Goal: Use online tool/utility: Utilize a website feature to perform a specific function

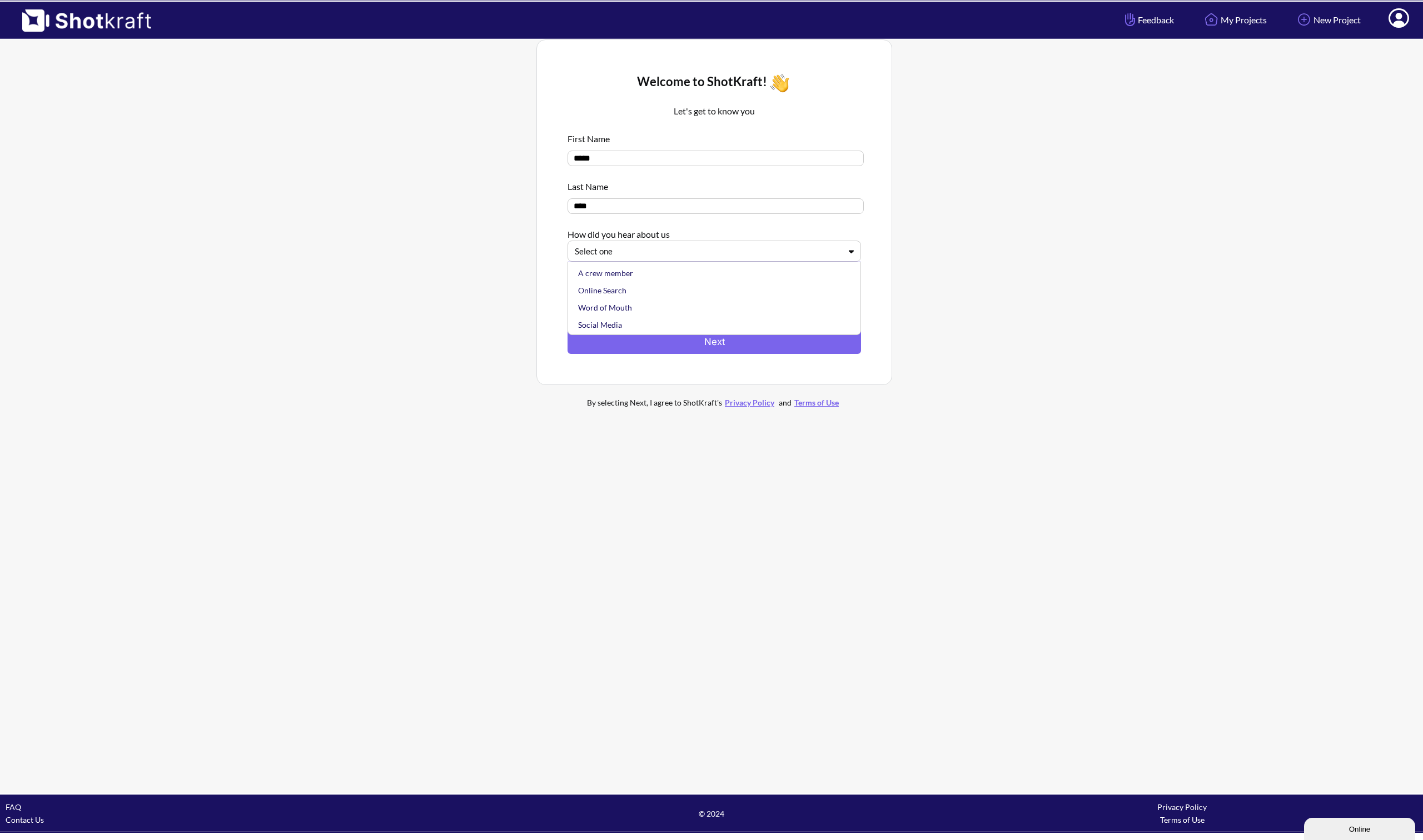
click at [844, 251] on icon at bounding box center [851, 251] width 16 height 8
click at [614, 289] on div "Online Search" at bounding box center [717, 290] width 282 height 17
click at [690, 274] on textarea at bounding box center [714, 286] width 294 height 44
click at [663, 269] on textarea "**********" at bounding box center [714, 286] width 294 height 44
click at [665, 273] on textarea "**********" at bounding box center [714, 286] width 294 height 44
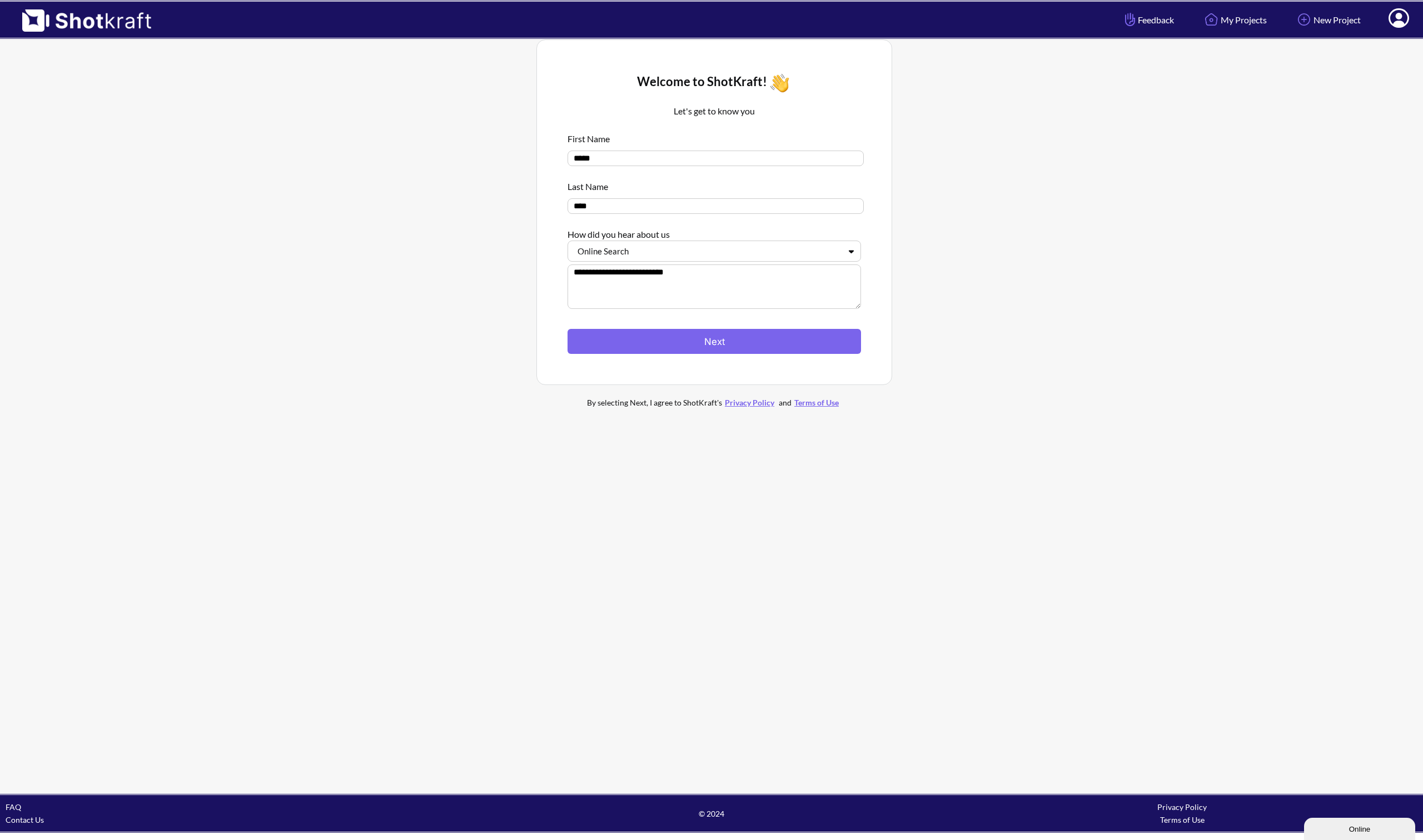
click at [714, 273] on textarea "**********" at bounding box center [714, 286] width 294 height 44
type textarea "**********"
click at [696, 346] on button "Next" at bounding box center [714, 341] width 294 height 25
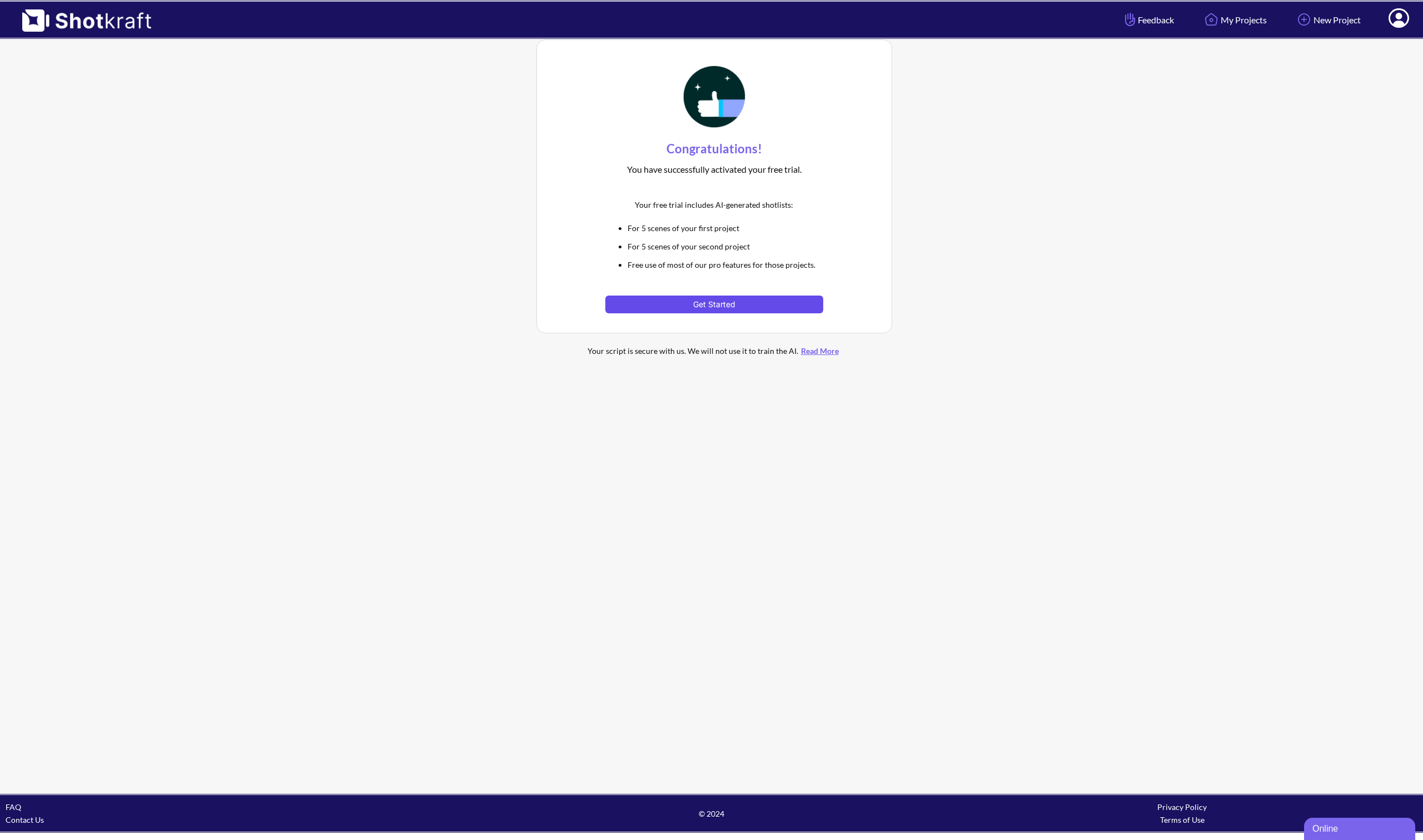
click at [708, 304] on button "Get Started" at bounding box center [714, 305] width 217 height 18
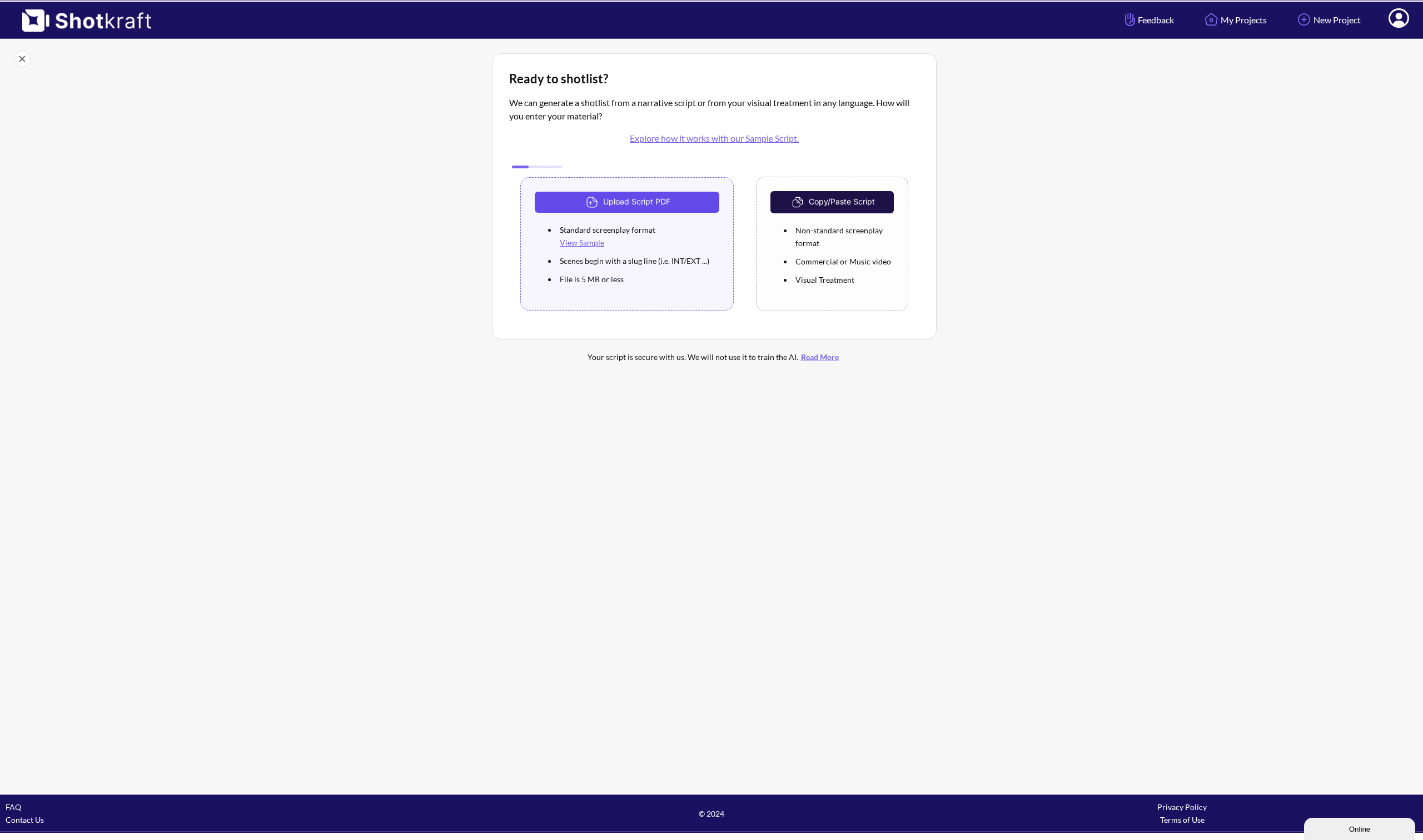
click at [609, 200] on button "Upload Script PDF" at bounding box center [627, 202] width 184 height 21
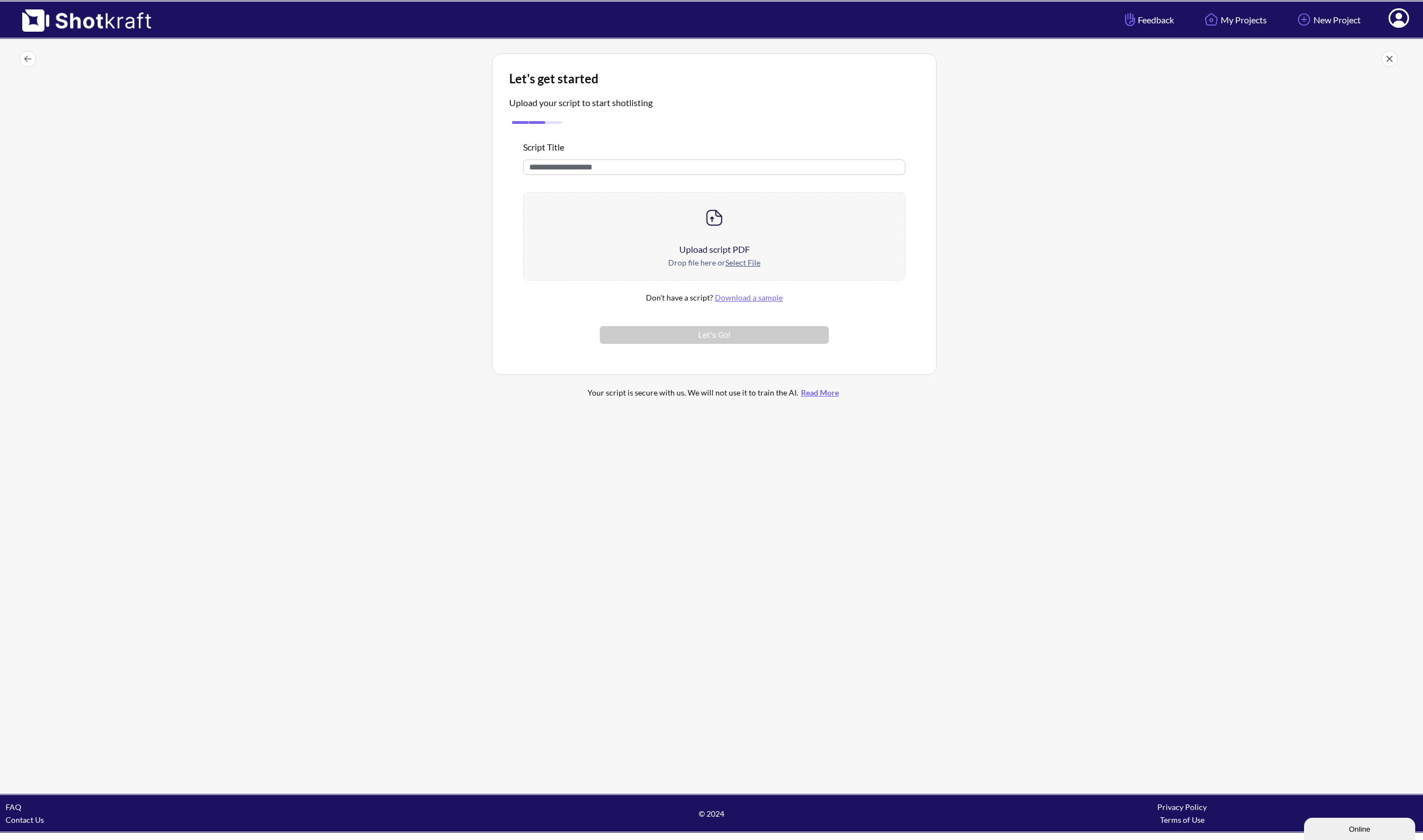
click at [613, 167] on input "text" at bounding box center [714, 168] width 382 height 16
type input "**********"
click at [720, 219] on img at bounding box center [714, 218] width 22 height 22
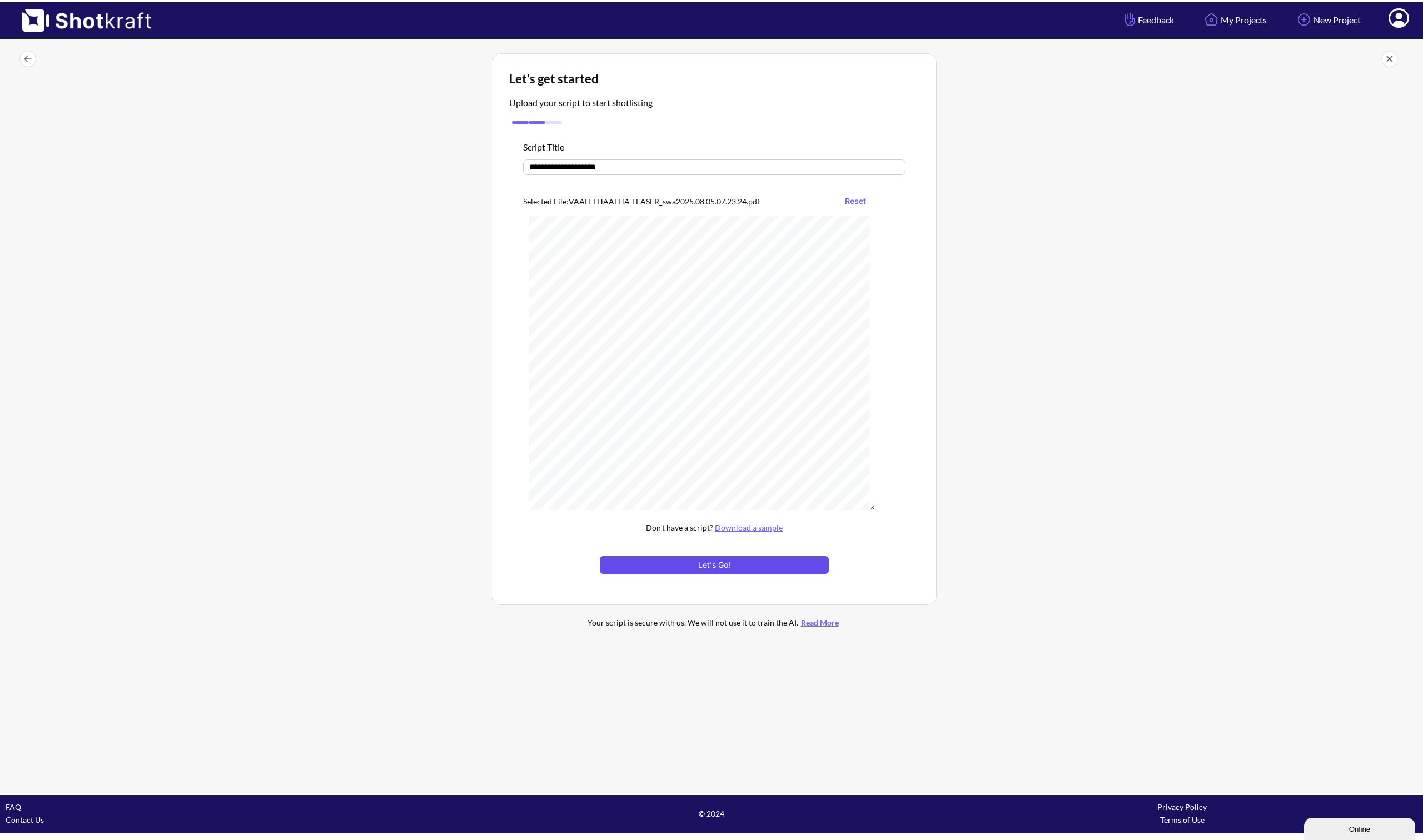
click at [721, 566] on button "Let's Go!" at bounding box center [714, 565] width 229 height 18
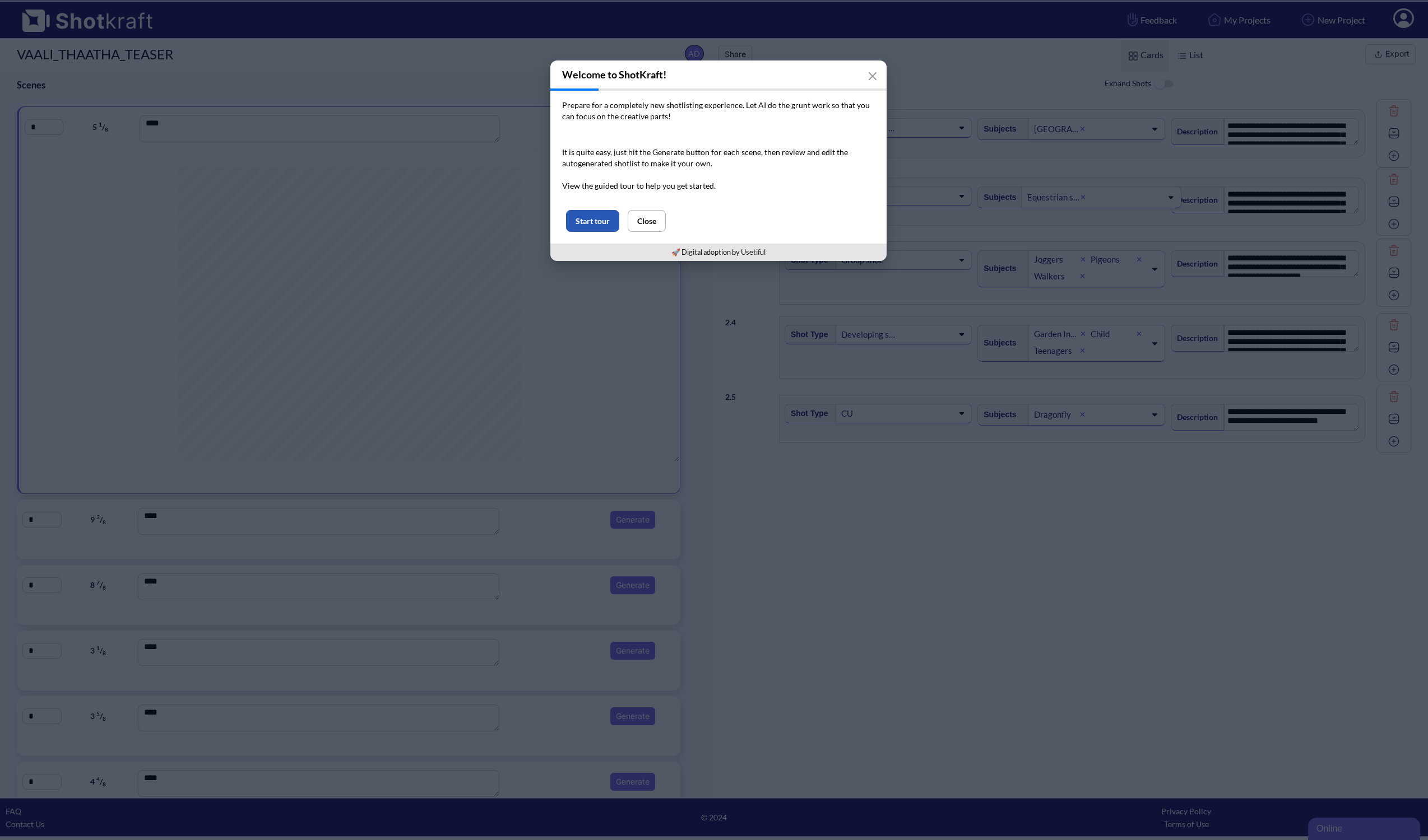
click at [580, 220] on button "Start tour" at bounding box center [593, 221] width 53 height 22
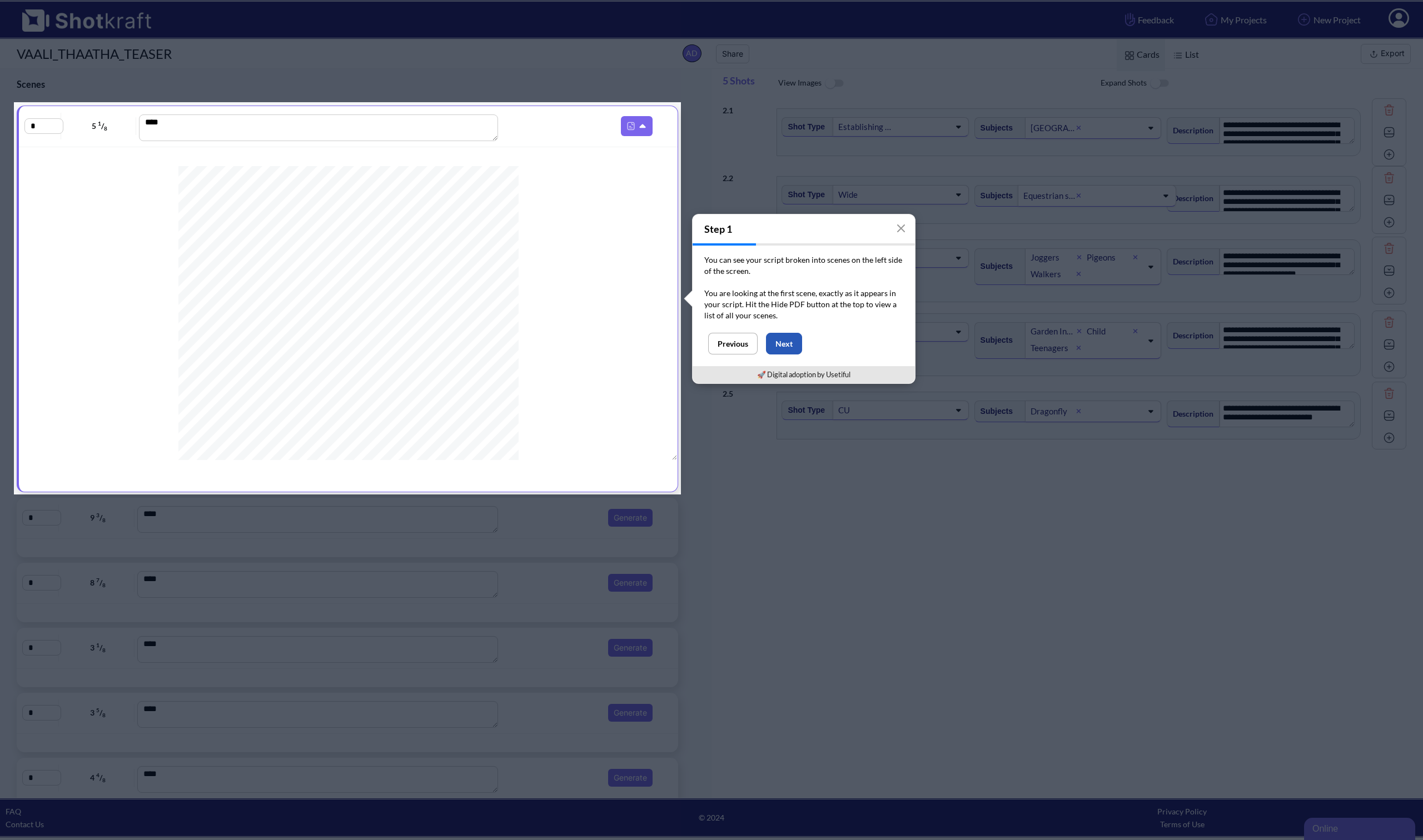
click at [787, 341] on button "Next" at bounding box center [784, 344] width 36 height 22
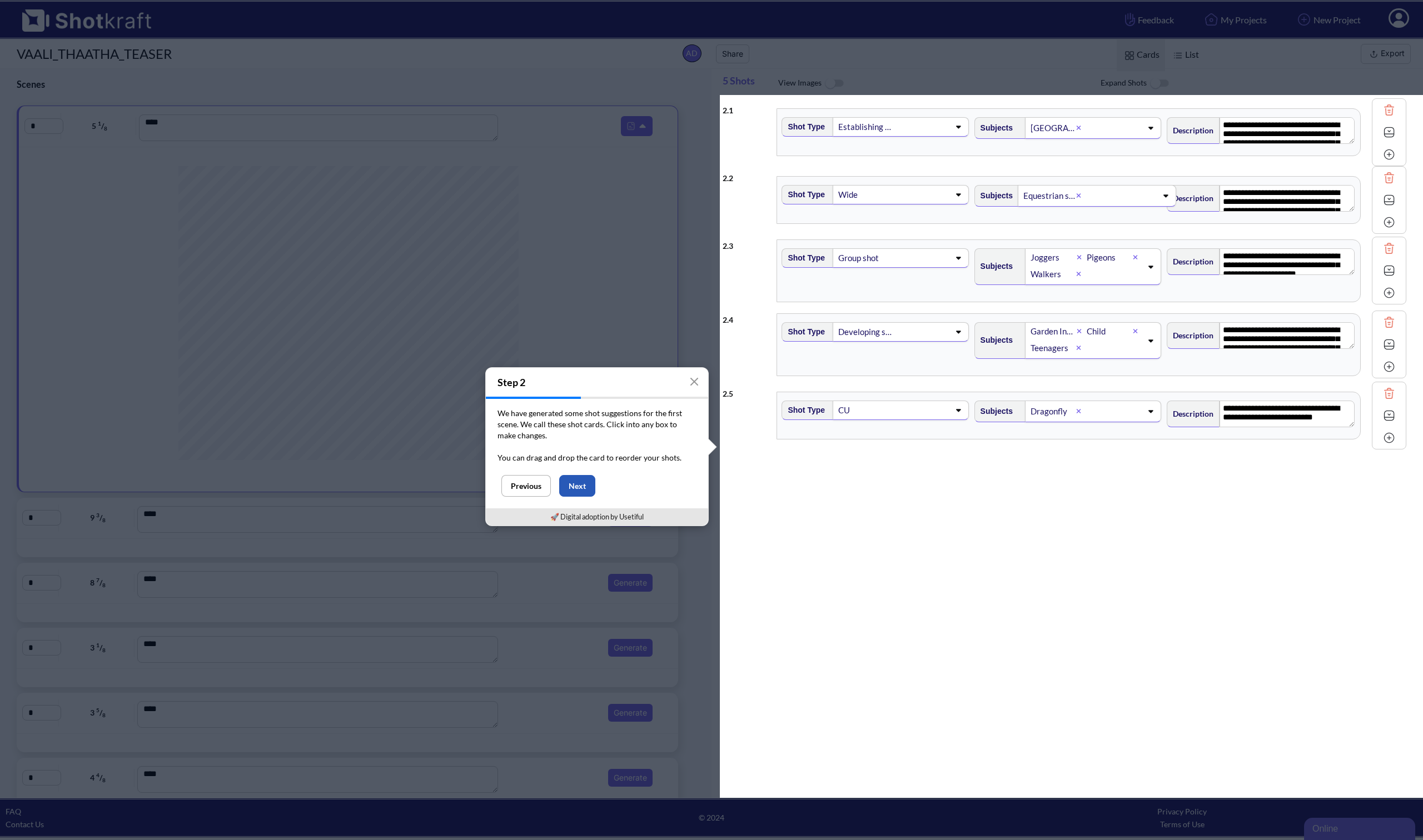
click at [582, 484] on button "Next" at bounding box center [577, 486] width 36 height 22
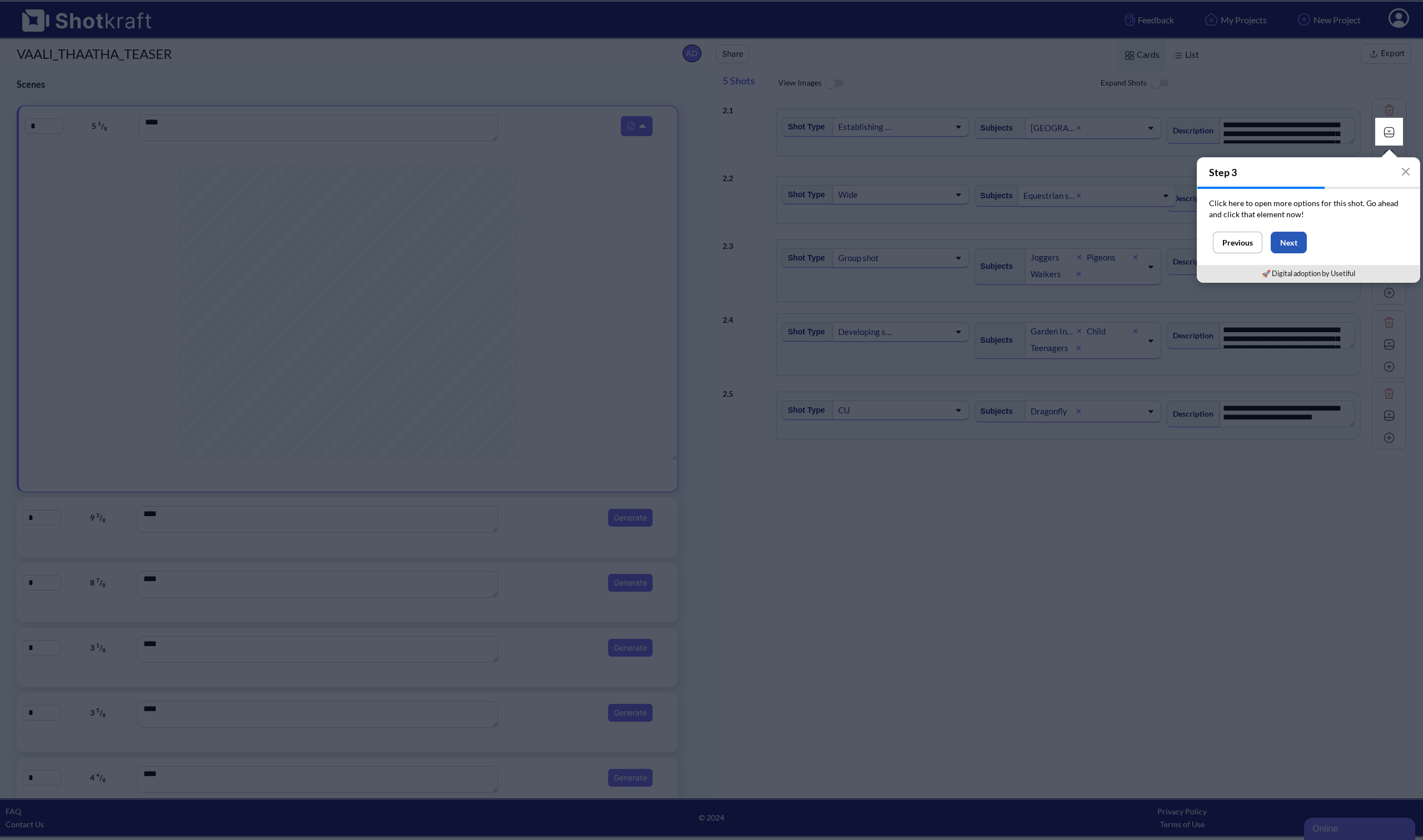
click at [1296, 242] on button "Next" at bounding box center [1289, 242] width 36 height 22
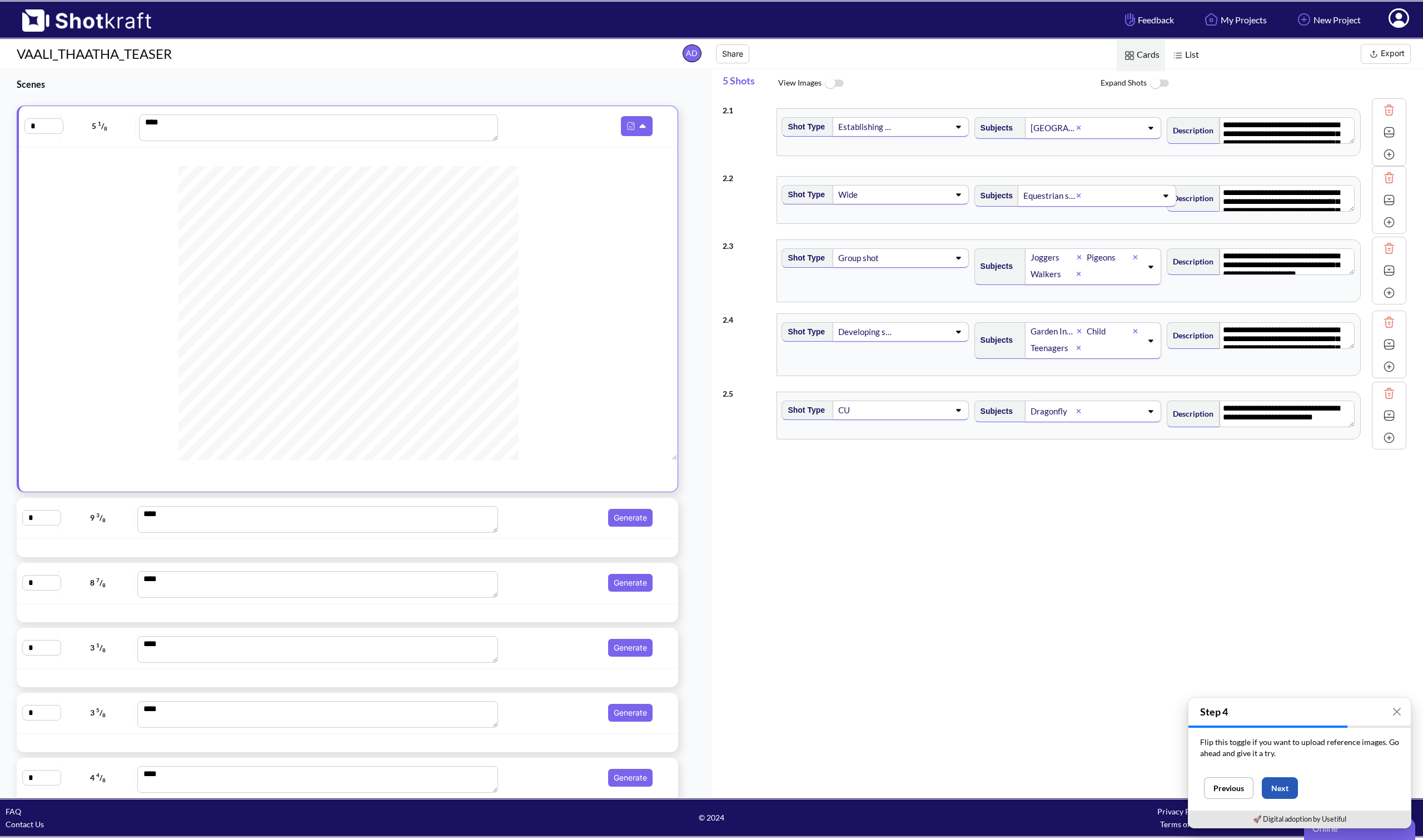
click at [1275, 787] on button "Next" at bounding box center [1280, 788] width 36 height 22
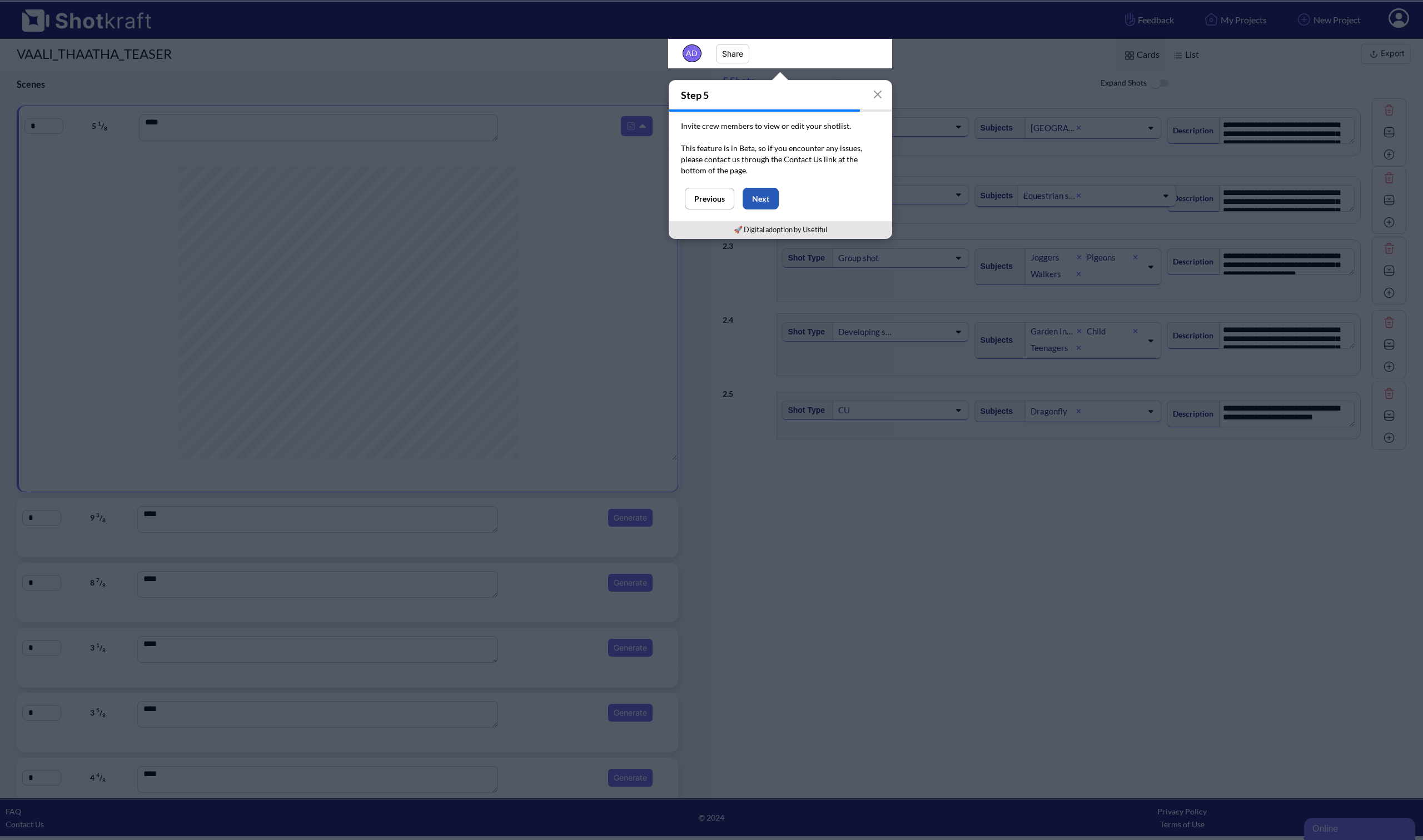
click at [759, 196] on button "Next" at bounding box center [760, 198] width 36 height 22
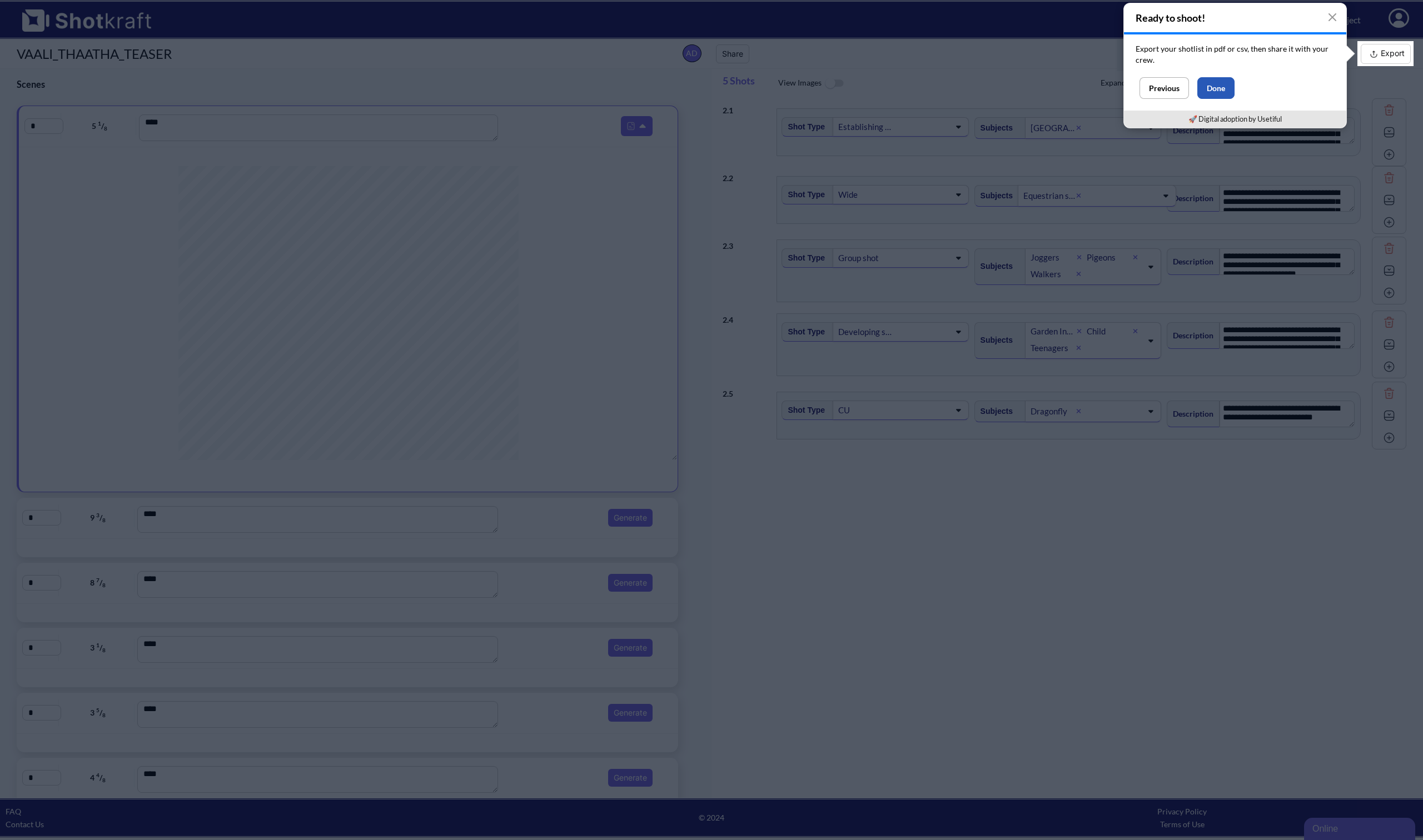
click at [1219, 87] on button "Done" at bounding box center [1215, 88] width 37 height 22
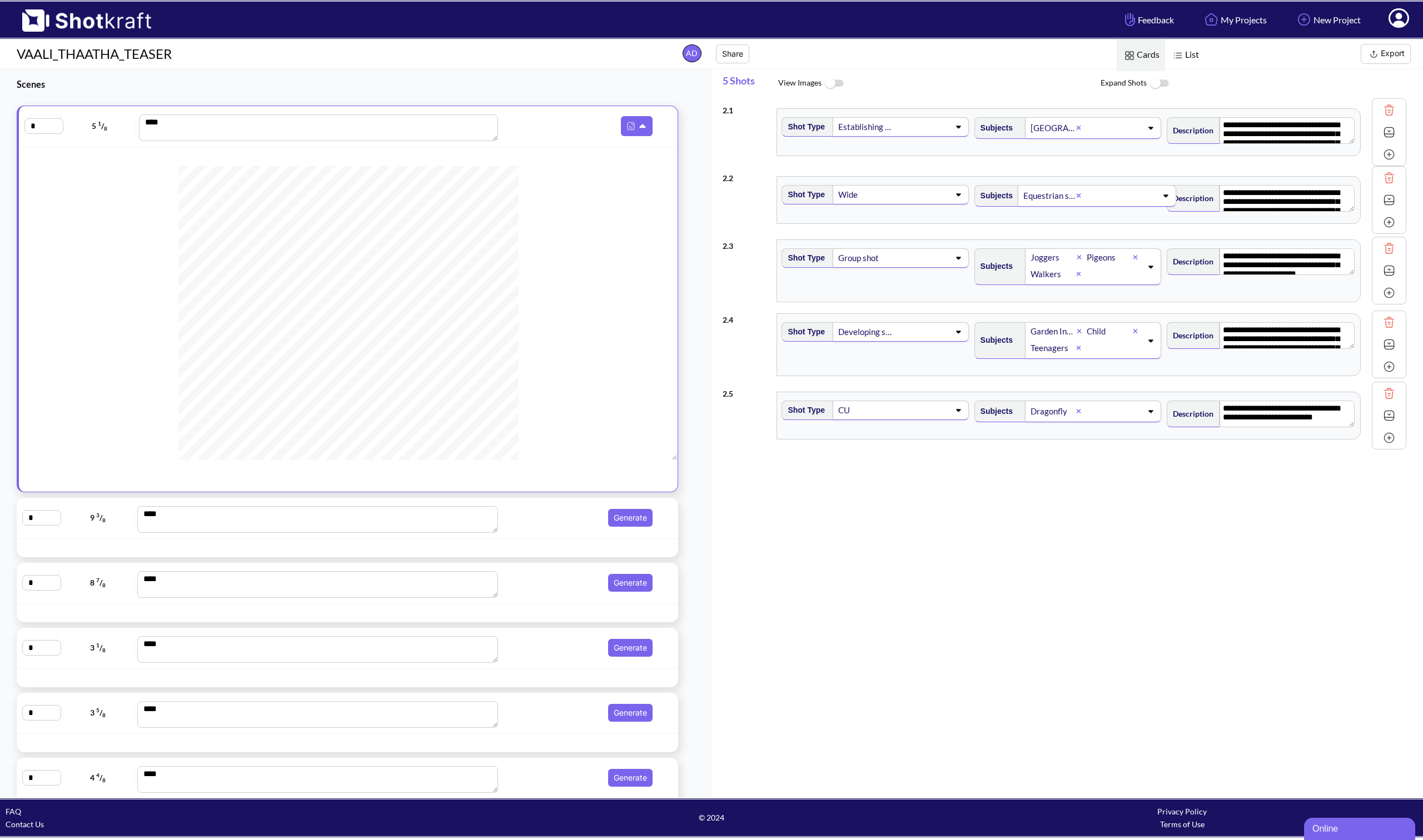
click at [837, 80] on img at bounding box center [834, 83] width 25 height 24
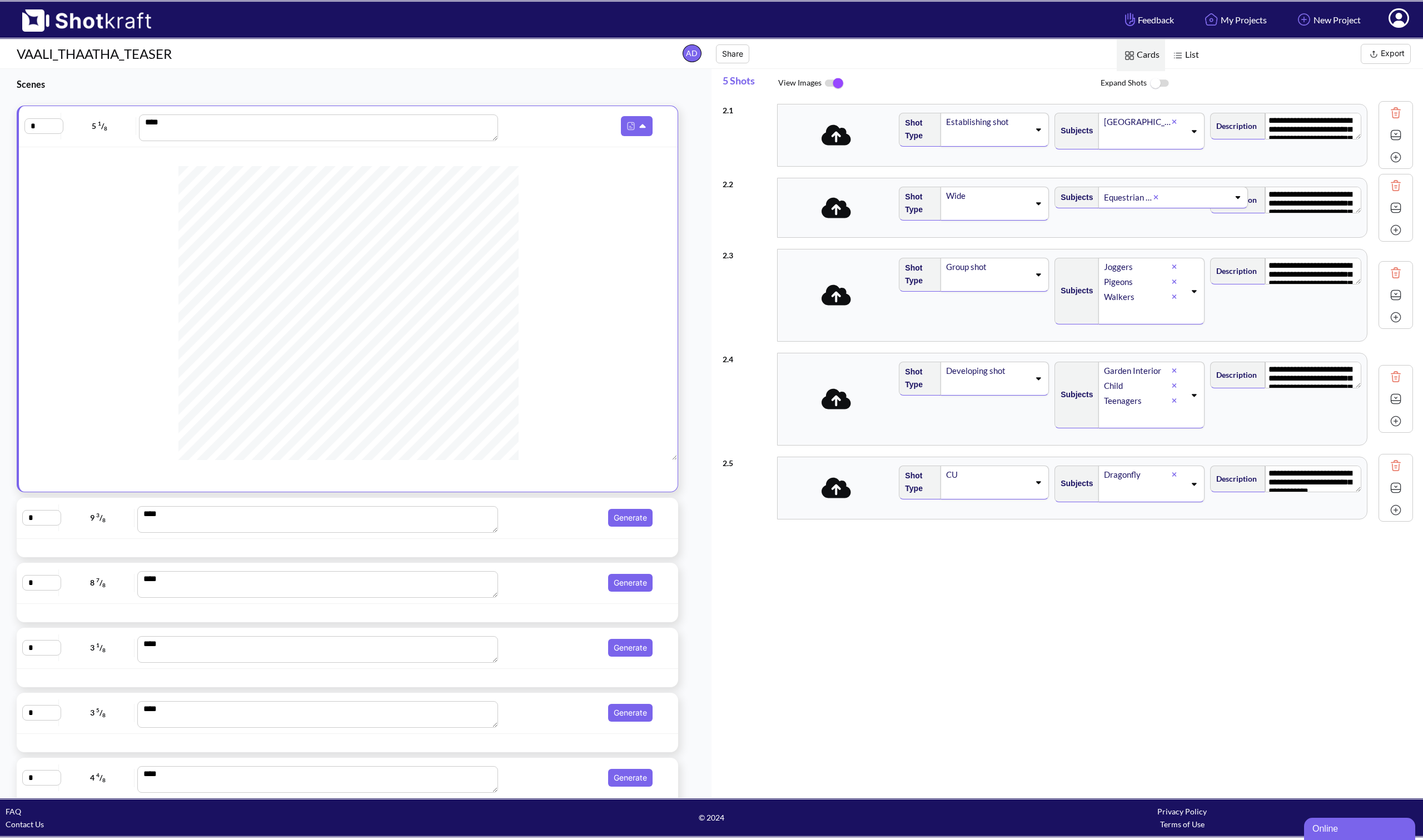
click at [1033, 129] on icon at bounding box center [1038, 129] width 15 height 8
click at [997, 186] on li "Establishing" at bounding box center [983, 184] width 145 height 17
click at [1035, 200] on icon at bounding box center [1038, 204] width 15 height 8
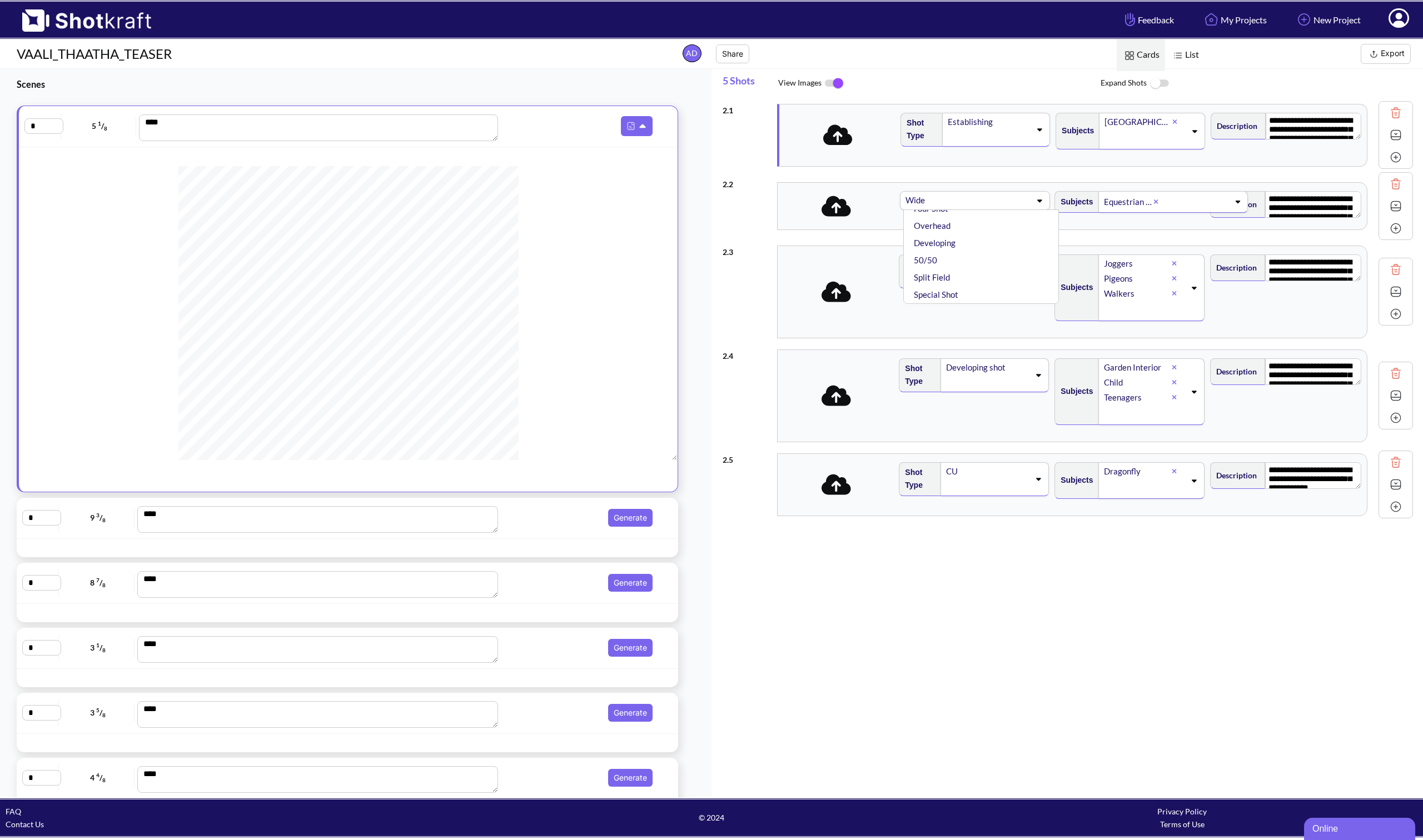
scroll to position [0, 0]
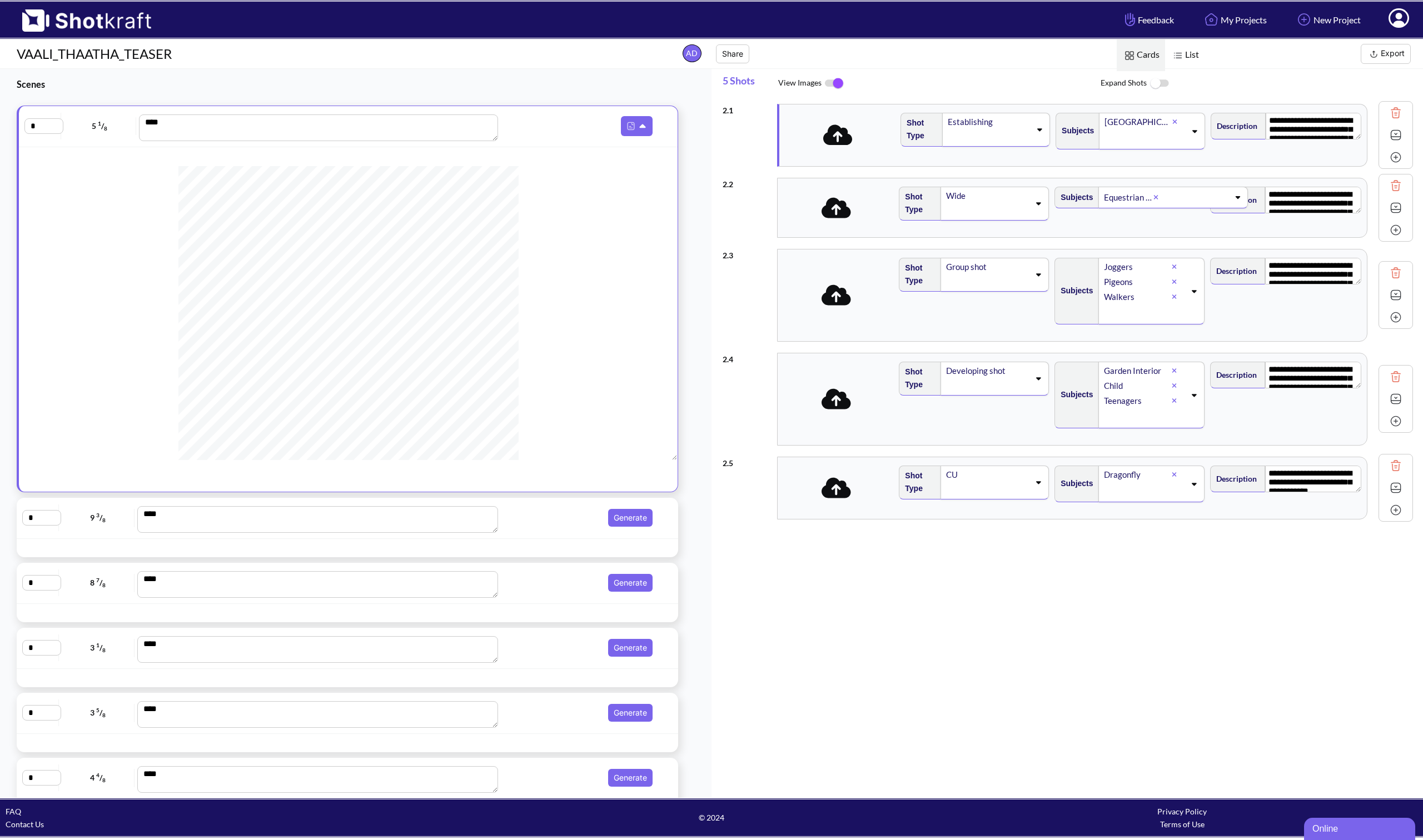
click at [862, 200] on span at bounding box center [836, 208] width 111 height 29
click at [1190, 391] on icon at bounding box center [1194, 395] width 15 height 8
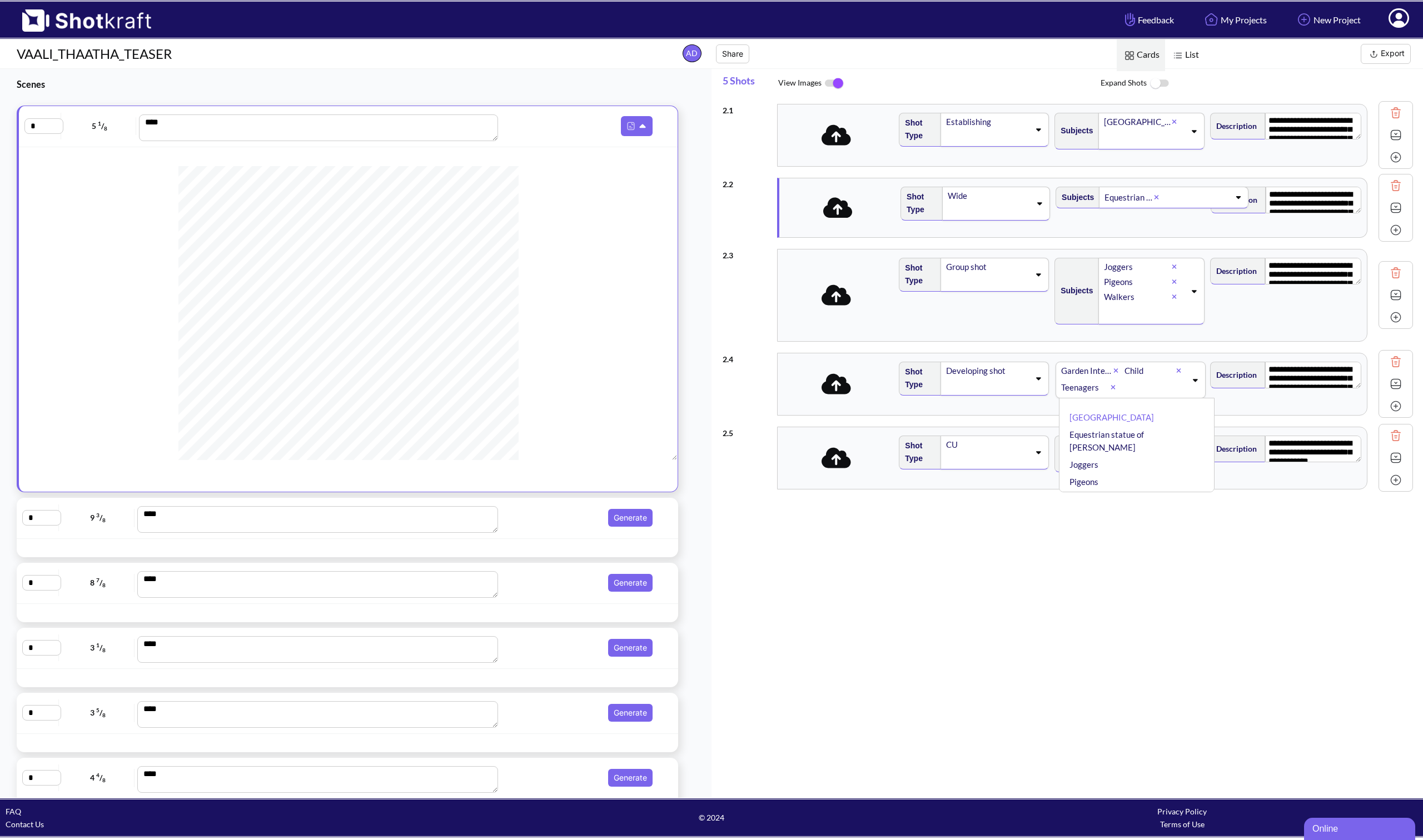
click at [1190, 378] on icon at bounding box center [1195, 380] width 15 height 8
